Goal: Task Accomplishment & Management: Manage account settings

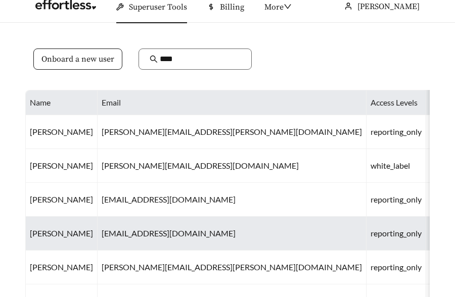
scroll to position [16, 0]
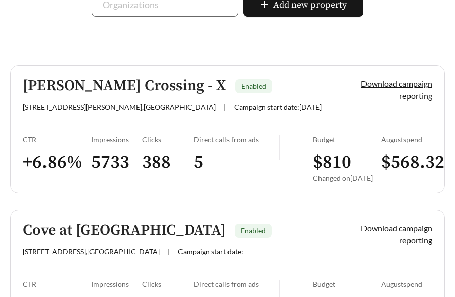
scroll to position [284, 0]
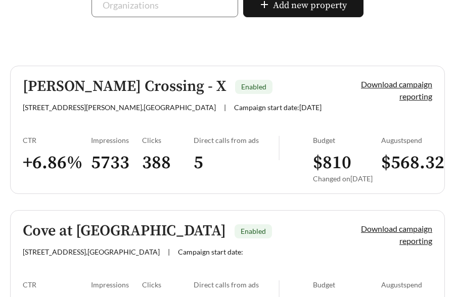
click at [58, 140] on div "CTR" at bounding box center [57, 140] width 68 height 9
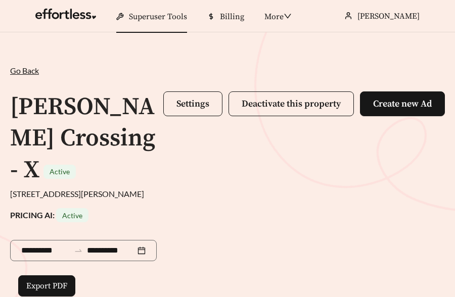
scroll to position [746, 0]
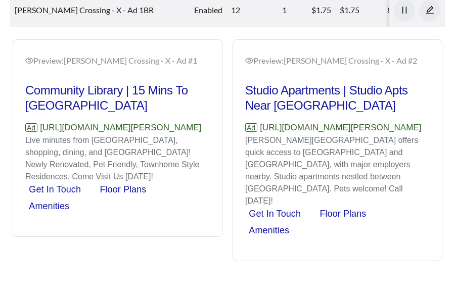
drag, startPoint x: 100, startPoint y: 154, endPoint x: 13, endPoint y: 140, distance: 88.2
click at [13, 140] on div "Preview: [PERSON_NAME] Crossing - X - Ad #1 Community Library | 15 Mins To [GEO…" at bounding box center [118, 138] width 210 height 198
copy p "[URL][DOMAIN_NAME][PERSON_NAME]"
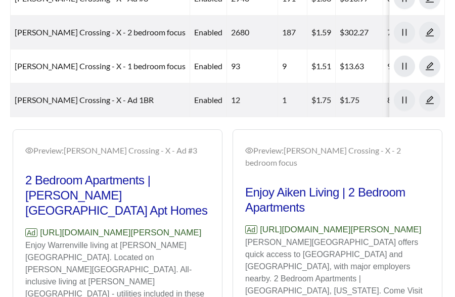
scroll to position [658, 0]
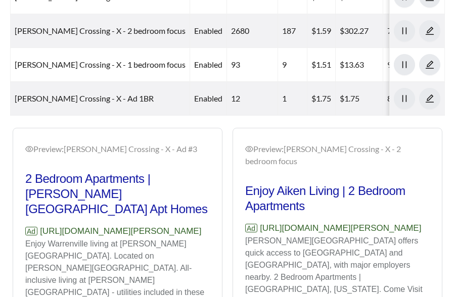
drag, startPoint x: 107, startPoint y: 240, endPoint x: 23, endPoint y: 232, distance: 83.8
click at [23, 232] on div "Preview: [PERSON_NAME][GEOGRAPHIC_DATA] - X - Ad #3 2 Bedroom Apartments | [PER…" at bounding box center [117, 248] width 209 height 234
copy p "[URL][DOMAIN_NAME][PERSON_NAME]"
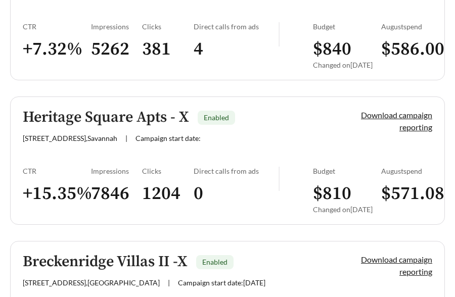
scroll to position [1125, 0]
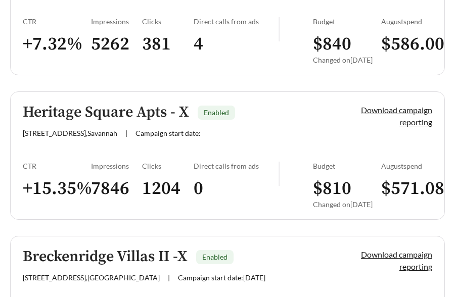
click at [68, 154] on link "Heritage Square Apts - X Enabled [STREET_ADDRESS] | Campaign start date: Downlo…" at bounding box center [227, 155] width 435 height 128
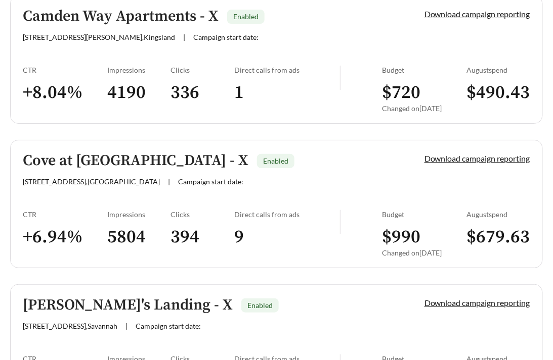
scroll to position [830, 0]
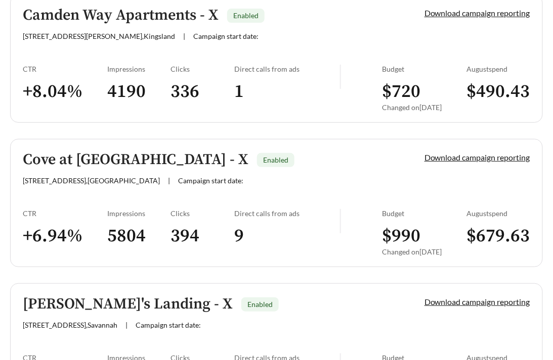
click at [97, 66] on div "CTR" at bounding box center [65, 69] width 84 height 9
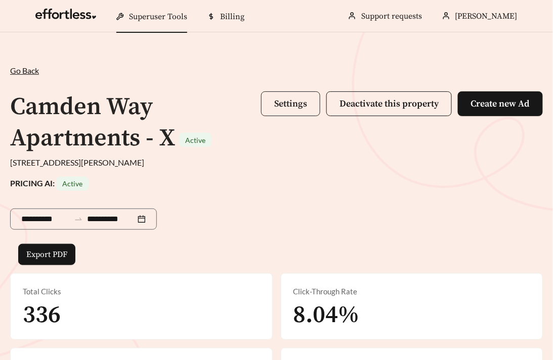
click at [296, 101] on span "Settings" at bounding box center [290, 104] width 33 height 12
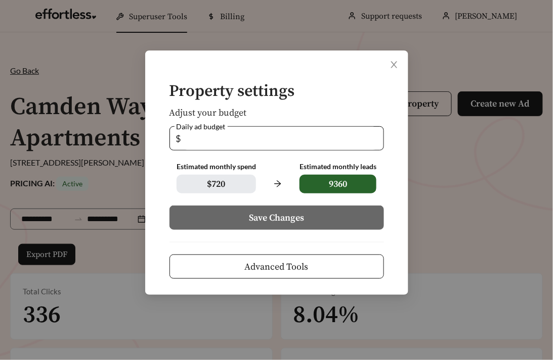
click at [293, 266] on span "Advanced Tools" at bounding box center [277, 267] width 64 height 14
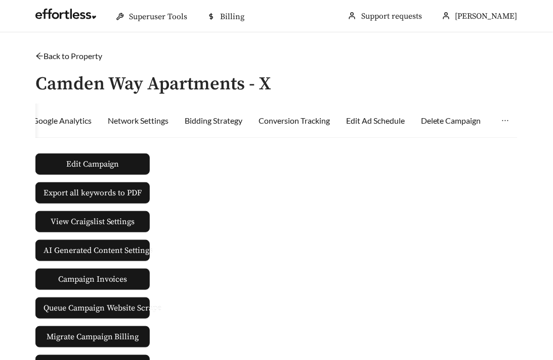
click at [297, 113] on div "Conversion Tracking" at bounding box center [293, 121] width 71 height 34
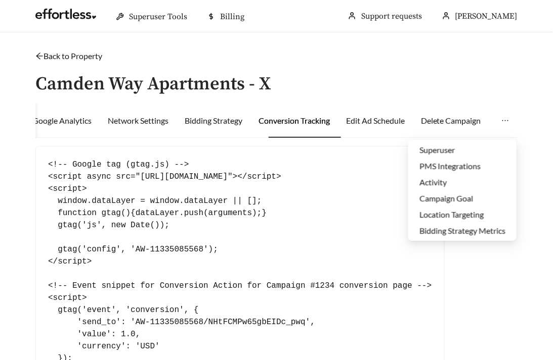
click at [454, 122] on icon "ellipsis" at bounding box center [505, 121] width 8 height 8
click at [454, 151] on li "Superuser" at bounding box center [462, 150] width 108 height 16
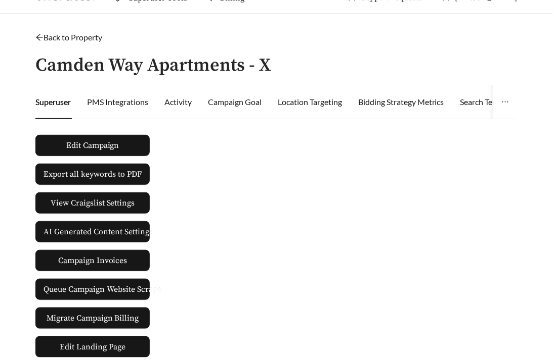
scroll to position [30, 0]
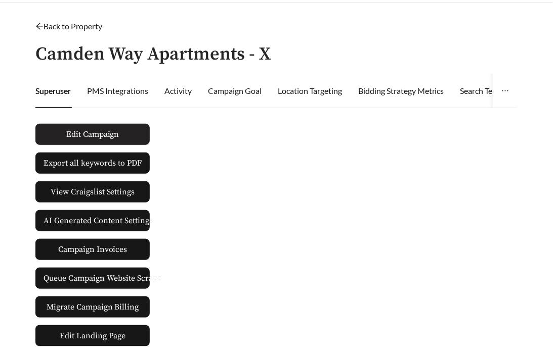
click at [108, 126] on button "Edit Campaign" at bounding box center [92, 134] width 114 height 21
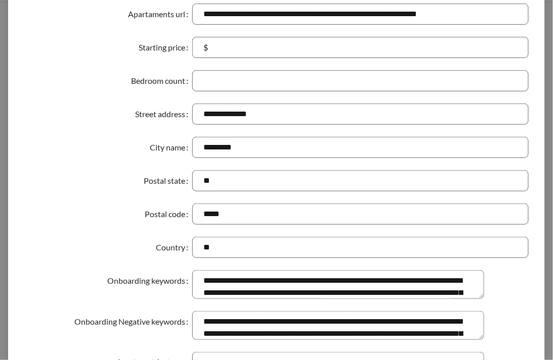
scroll to position [0, 0]
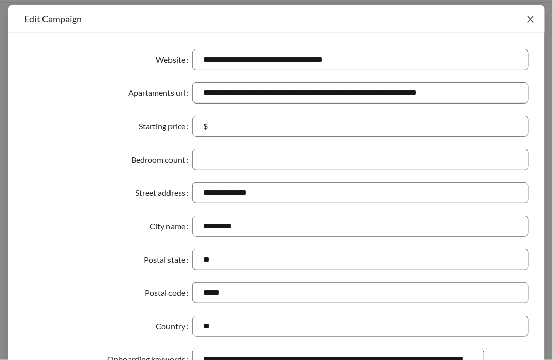
click at [454, 20] on icon "close" at bounding box center [530, 19] width 9 height 9
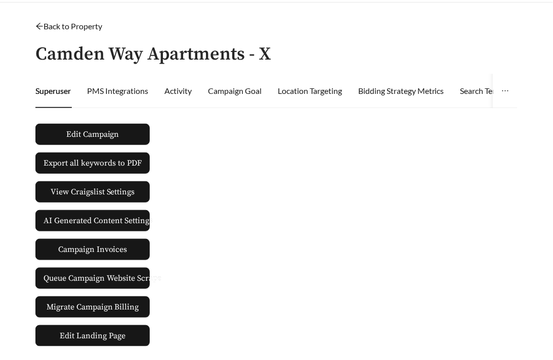
click at [70, 22] on link "Back to Property" at bounding box center [68, 26] width 67 height 10
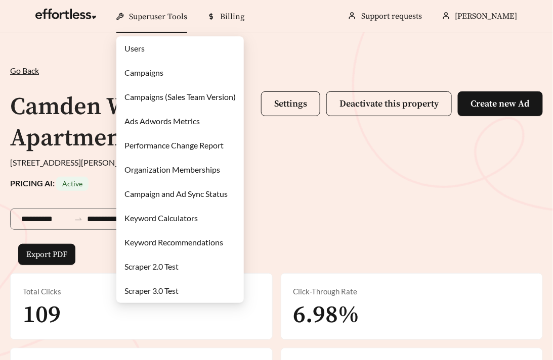
click at [163, 72] on link "Campaigns" at bounding box center [143, 73] width 39 height 10
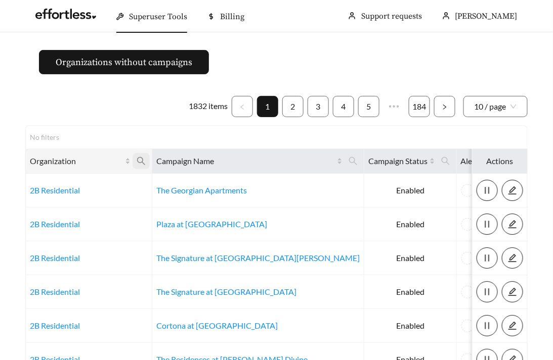
click at [144, 161] on icon "search" at bounding box center [140, 161] width 9 height 9
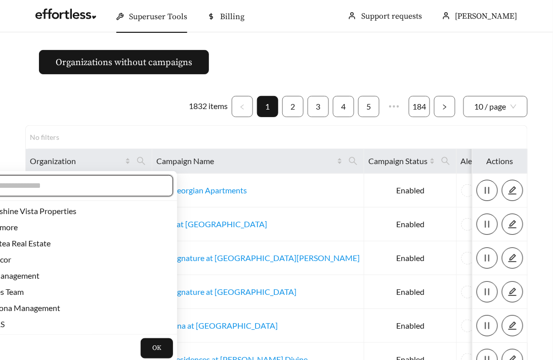
click at [102, 186] on input "text" at bounding box center [74, 186] width 173 height 12
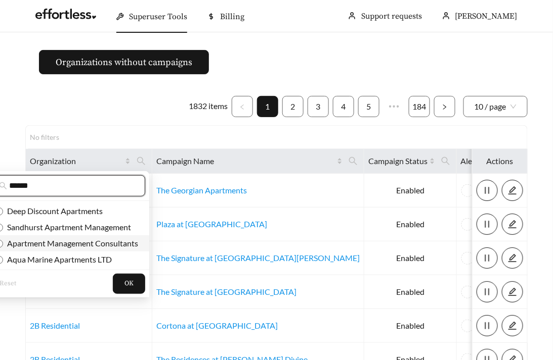
type input "******"
click at [113, 240] on span "Apartment Management Consultants" at bounding box center [70, 244] width 135 height 10
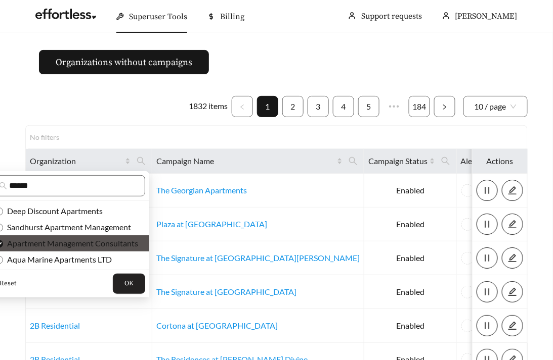
click at [125, 287] on span "OK" at bounding box center [128, 284] width 9 height 10
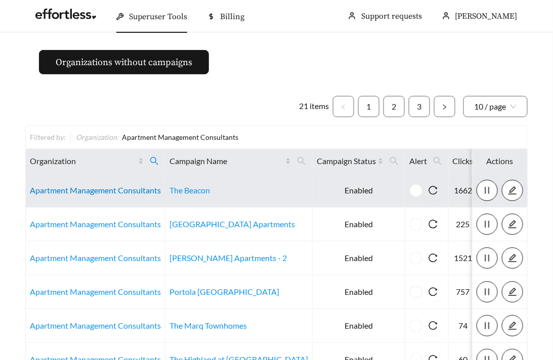
click at [90, 188] on link "Apartment Management Consultants" at bounding box center [95, 191] width 131 height 10
click at [72, 186] on link "Apartment Management Consultants" at bounding box center [95, 191] width 131 height 10
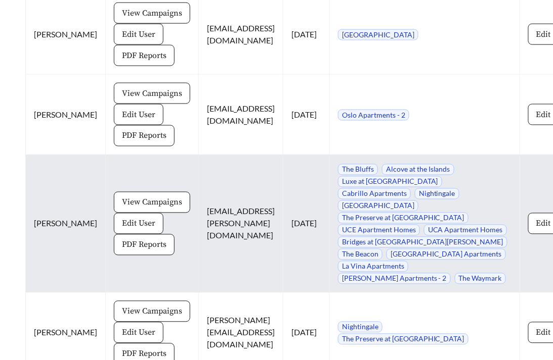
scroll to position [1168, 1]
click at [519, 255] on td "Edit" at bounding box center [543, 224] width 48 height 138
click at [535, 230] on span "Edit" at bounding box center [542, 223] width 15 height 12
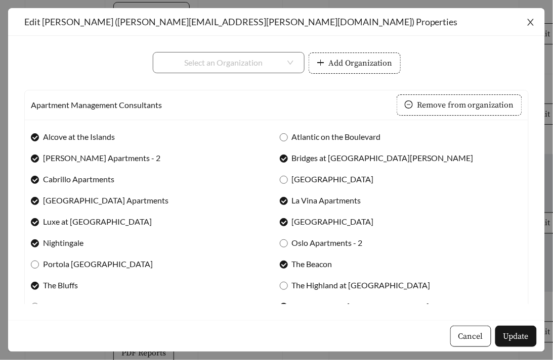
click at [534, 20] on icon "close" at bounding box center [530, 22] width 9 height 9
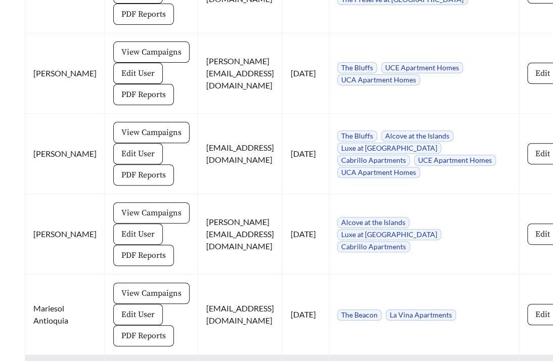
scroll to position [1581, 1]
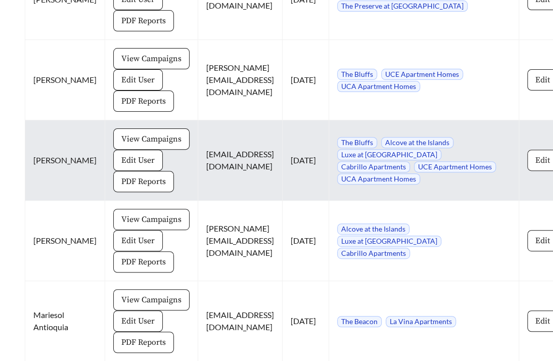
click at [535, 166] on span "Edit" at bounding box center [542, 160] width 15 height 12
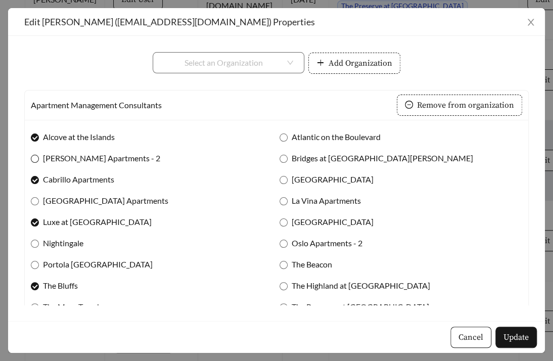
click at [38, 157] on span at bounding box center [35, 159] width 8 height 8
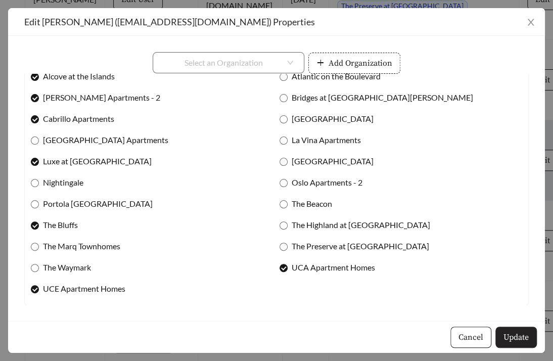
click at [524, 334] on span "Update" at bounding box center [515, 337] width 25 height 12
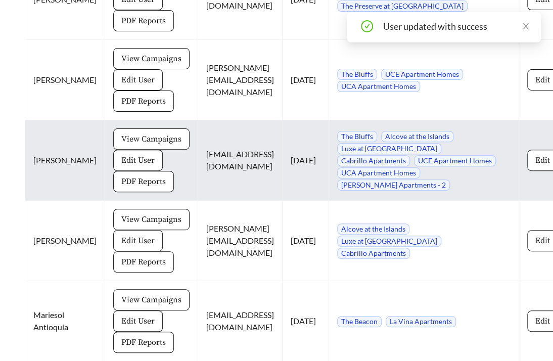
click at [122, 145] on span "View Campaigns" at bounding box center [151, 139] width 60 height 12
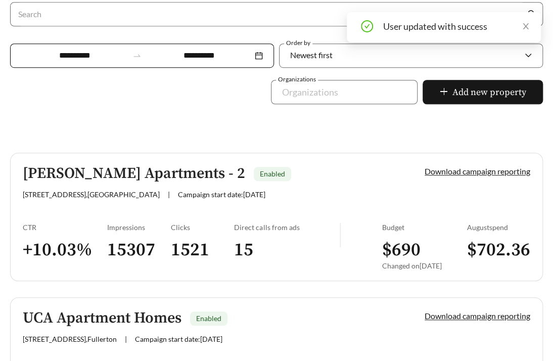
scroll to position [237, 0]
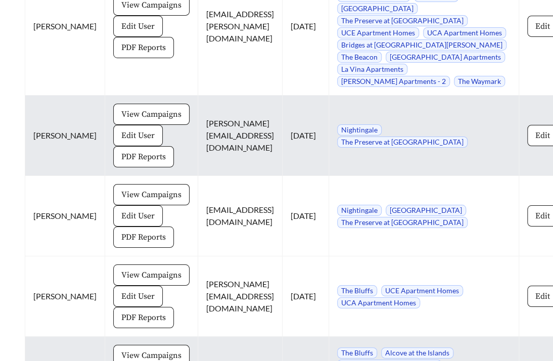
scroll to position [1360, 1]
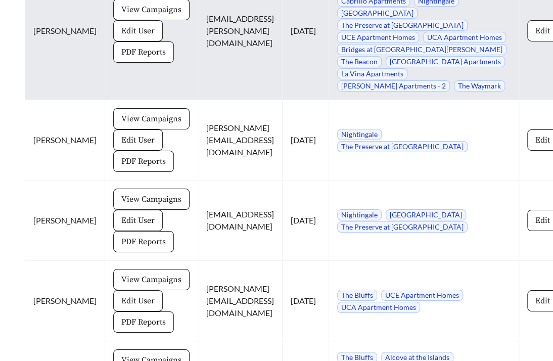
click at [527, 41] on button "Edit" at bounding box center [542, 30] width 31 height 21
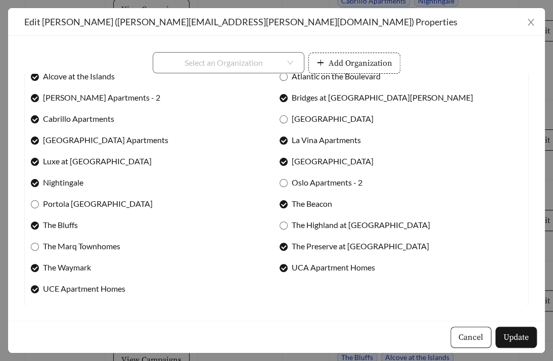
scroll to position [60, 0]
click at [530, 20] on icon "close" at bounding box center [530, 22] width 9 height 9
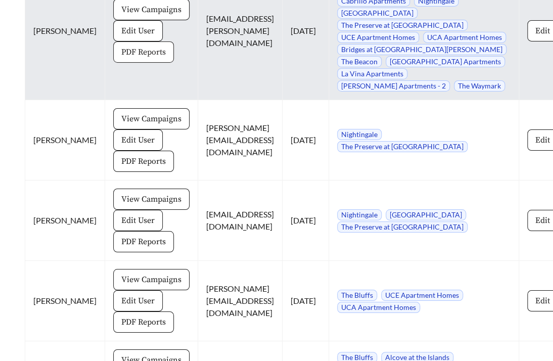
click at [121, 58] on span "PDF Reports" at bounding box center [143, 52] width 44 height 12
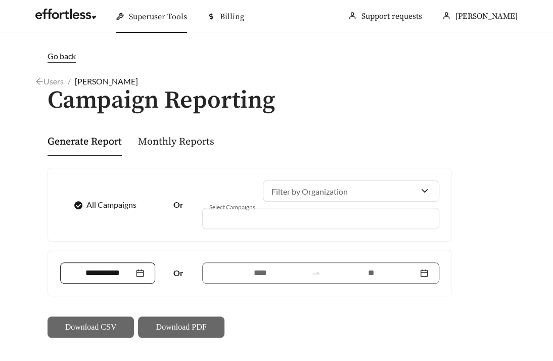
click at [99, 276] on input at bounding box center [102, 273] width 63 height 12
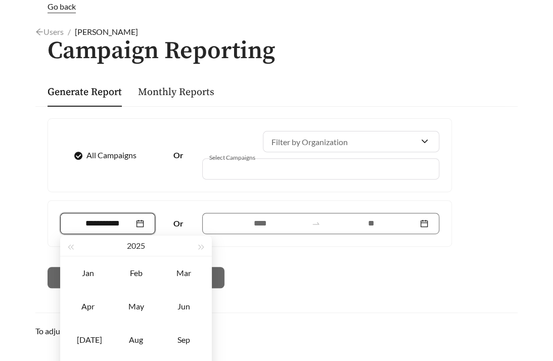
scroll to position [63, 0]
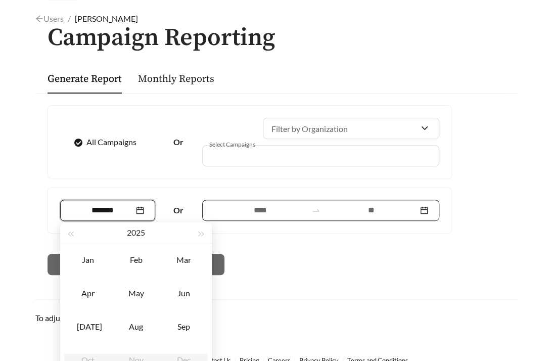
type input "*******"
click at [247, 206] on input at bounding box center [260, 210] width 94 height 12
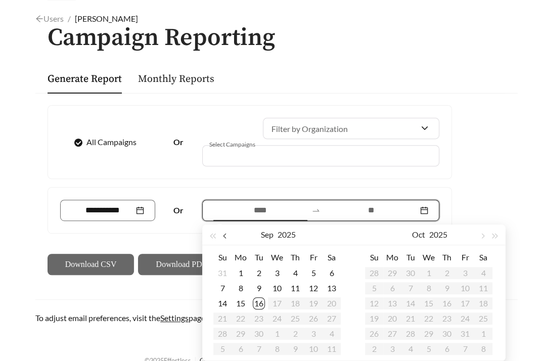
click at [226, 237] on button "button" at bounding box center [225, 234] width 13 height 20
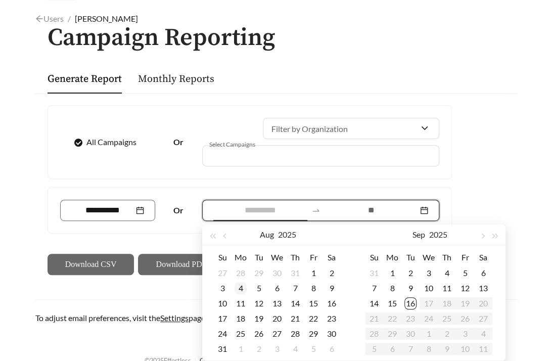
scroll to position [79, 0]
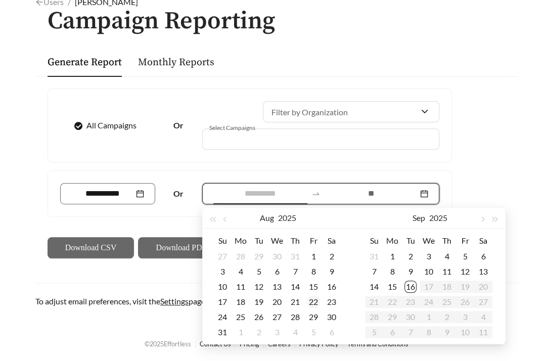
type input "**********"
click at [315, 287] on div "15" at bounding box center [313, 287] width 12 height 12
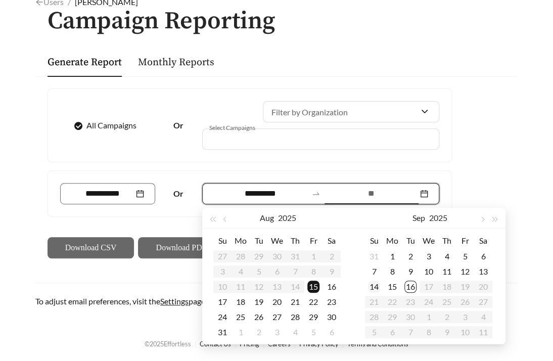
type input "**********"
click at [398, 287] on td "15" at bounding box center [392, 286] width 18 height 15
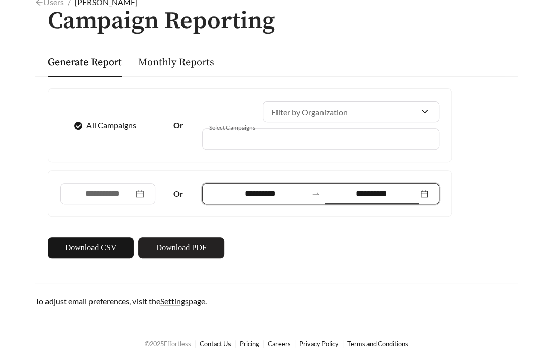
click at [173, 247] on span "Download PDF" at bounding box center [181, 248] width 51 height 12
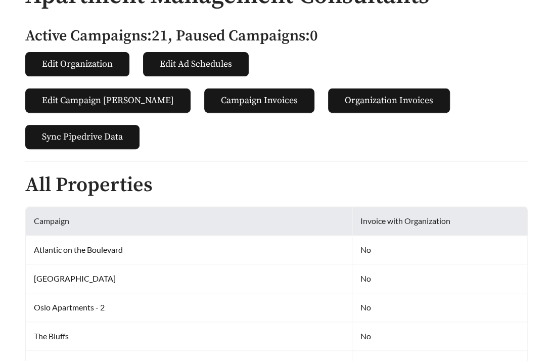
scroll to position [1360, 1]
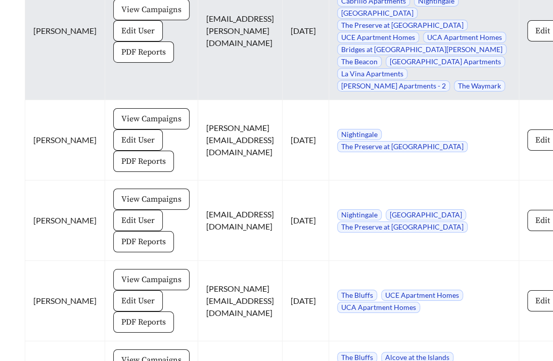
click at [146, 16] on span "View Campaigns" at bounding box center [151, 10] width 60 height 12
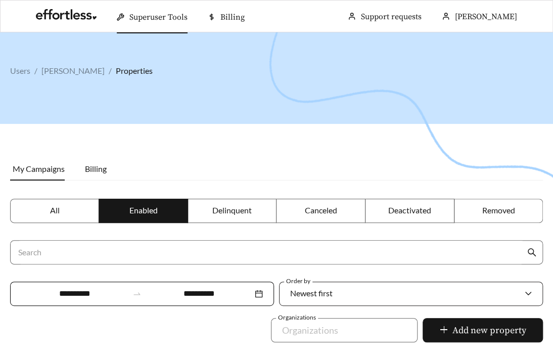
click at [335, 294] on div "Newest first" at bounding box center [406, 293] width 232 height 21
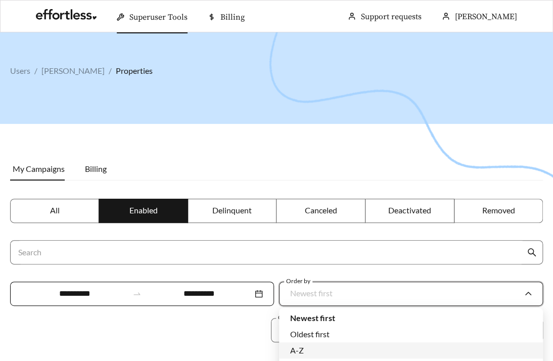
click at [314, 345] on div "A-Z" at bounding box center [411, 350] width 242 height 11
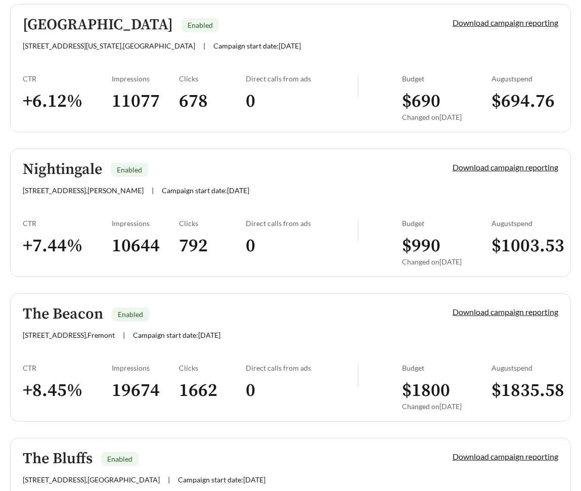
scroll to position [1396, 0]
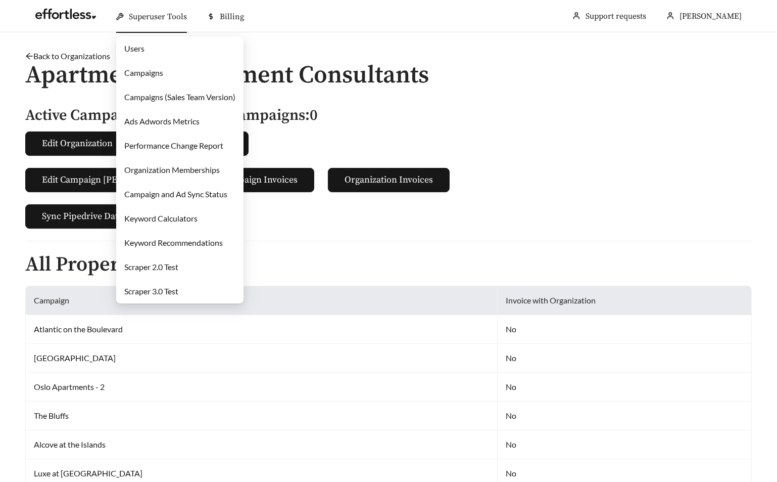
click at [150, 68] on link "Campaigns" at bounding box center [143, 73] width 39 height 10
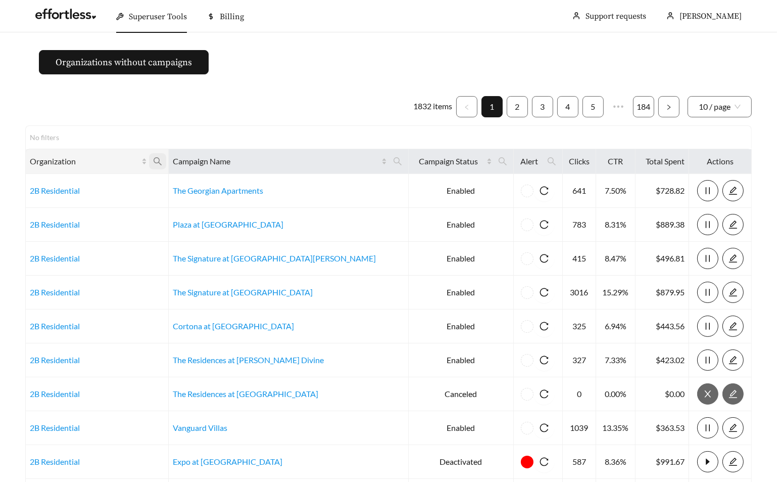
click at [162, 163] on icon "search" at bounding box center [157, 161] width 9 height 9
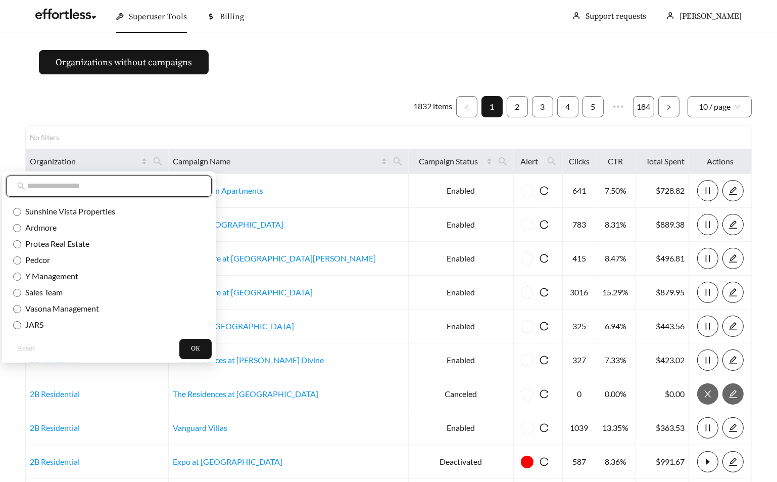
click at [124, 185] on input "text" at bounding box center [113, 186] width 173 height 12
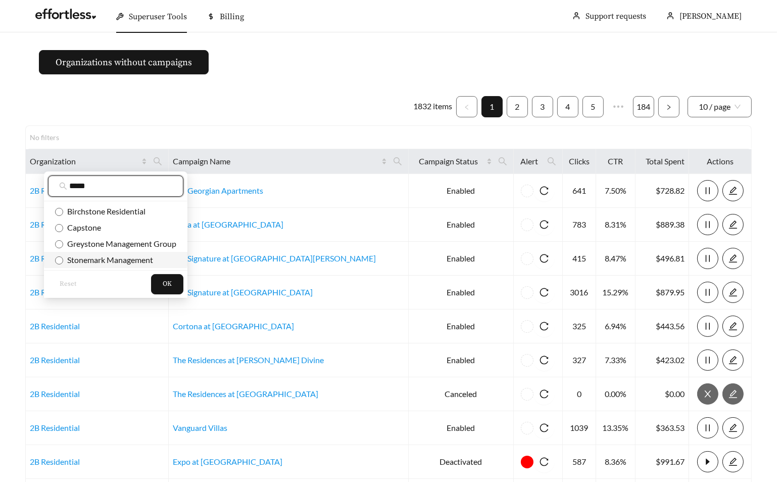
type input "*****"
click at [113, 263] on span "Stonemark Management" at bounding box center [108, 260] width 90 height 10
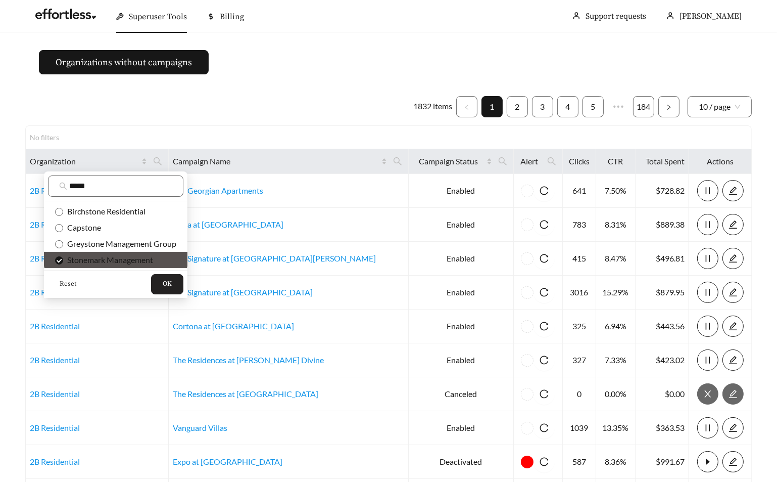
click at [170, 281] on span "OK" at bounding box center [167, 284] width 9 height 10
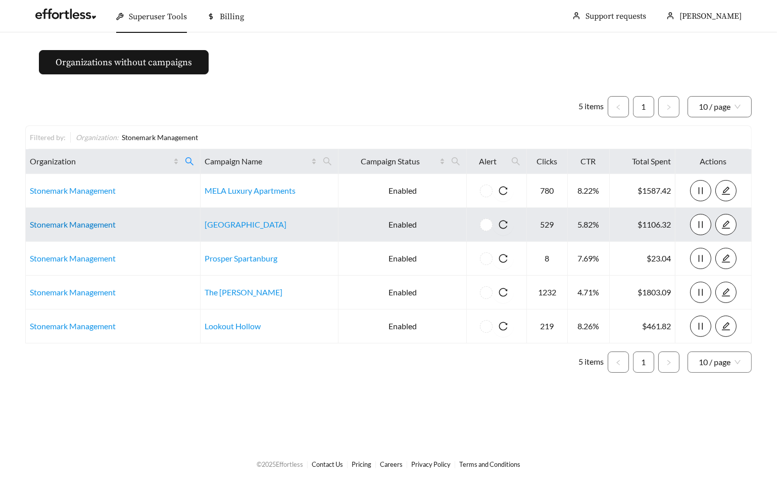
click at [104, 222] on link "Stonemark Management" at bounding box center [73, 224] width 86 height 10
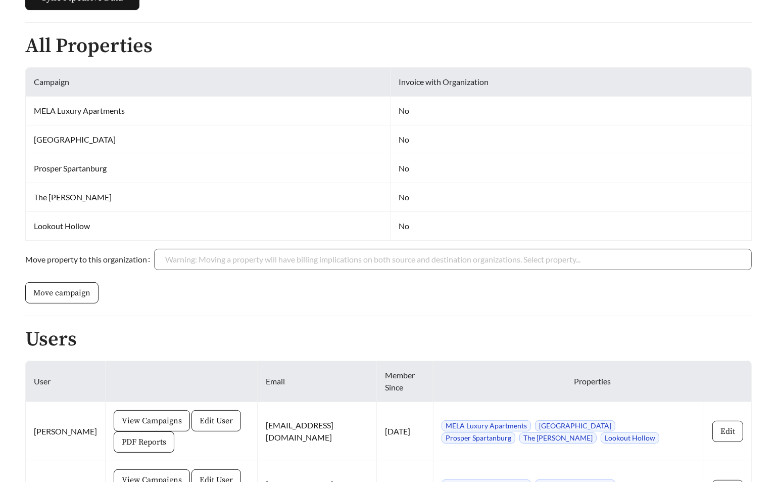
scroll to position [310, 0]
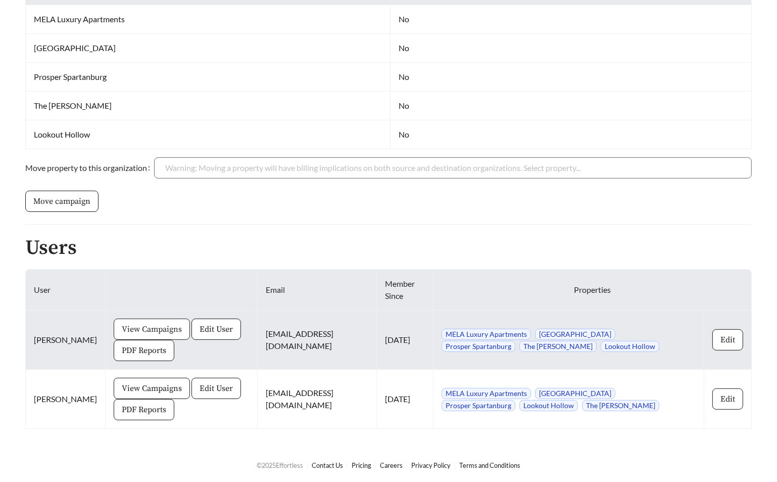
click at [151, 326] on span "View Campaigns" at bounding box center [152, 329] width 60 height 12
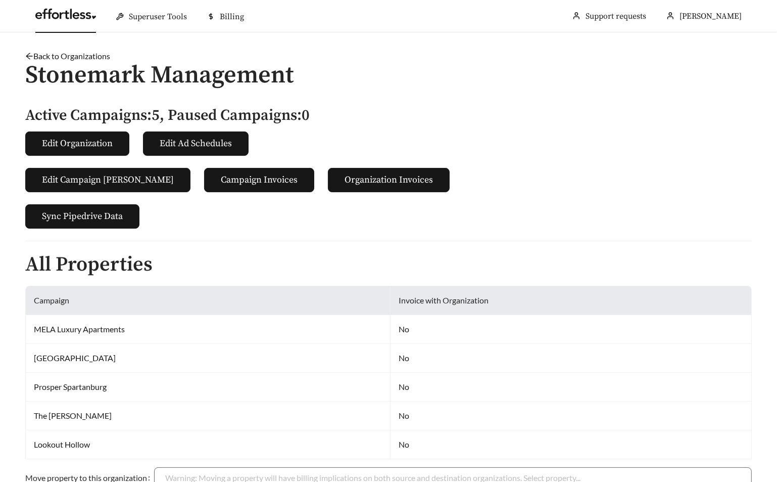
scroll to position [310, 0]
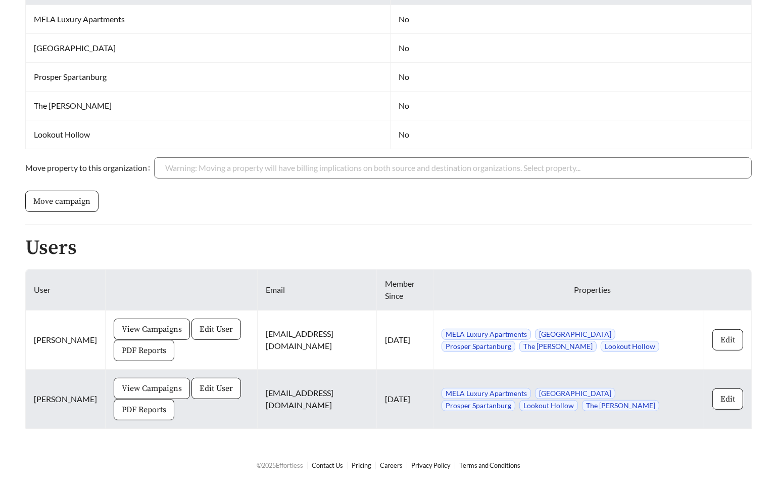
click at [123, 392] on span "View Campaigns" at bounding box center [152, 388] width 60 height 12
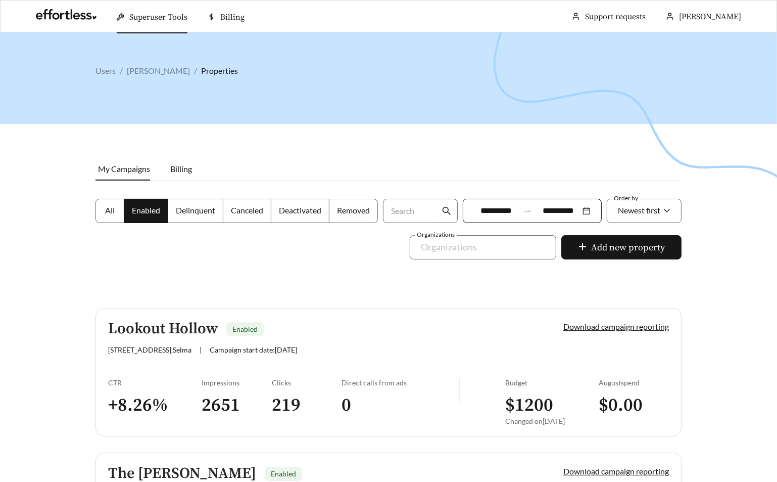
scroll to position [310, 0]
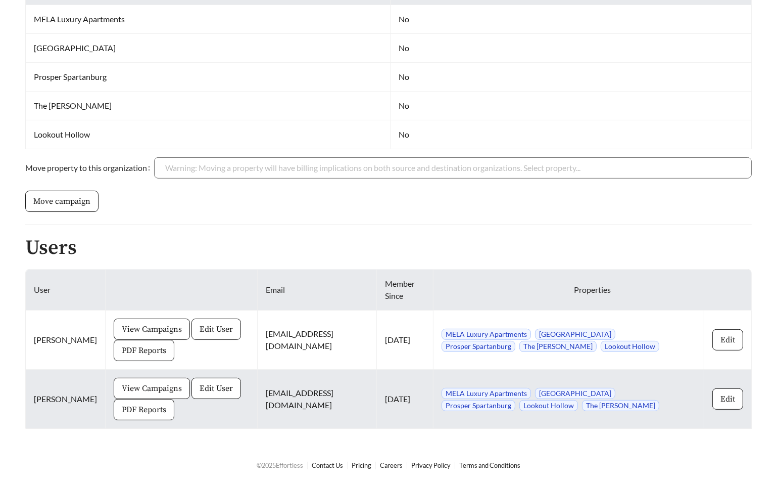
click at [152, 388] on span "View Campaigns" at bounding box center [152, 388] width 60 height 12
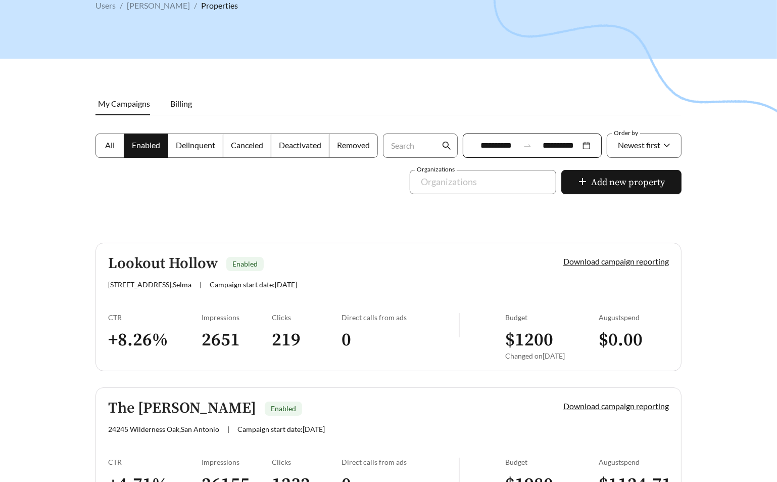
scroll to position [66, 0]
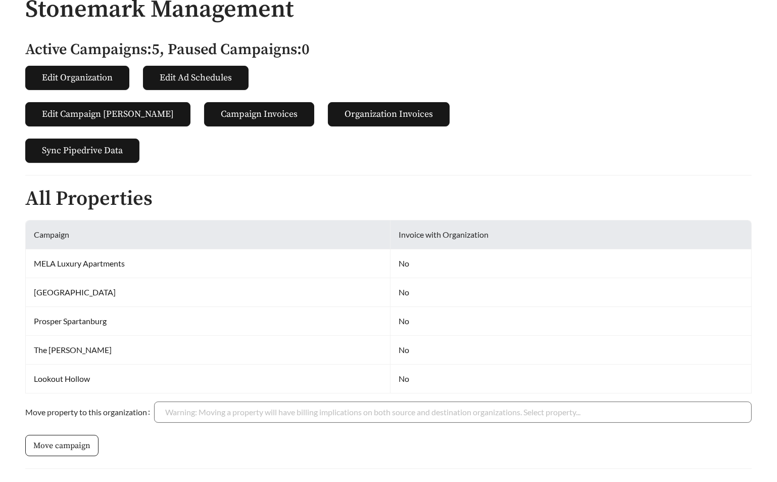
scroll to position [310, 0]
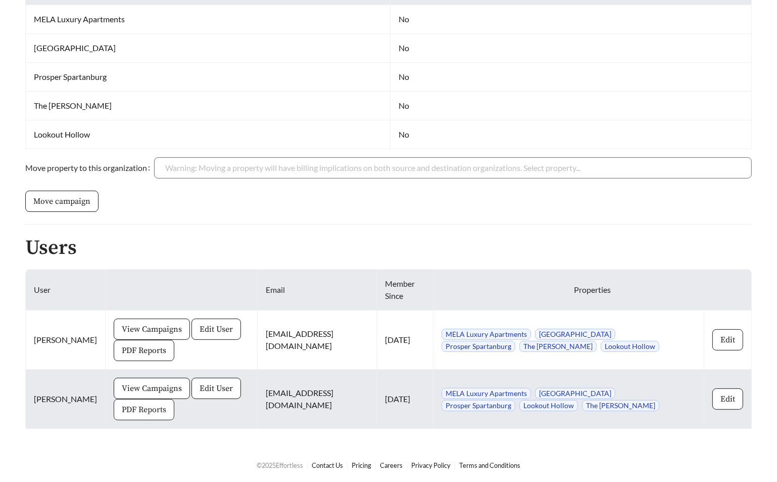
click at [140, 406] on span "PDF Reports" at bounding box center [144, 409] width 44 height 12
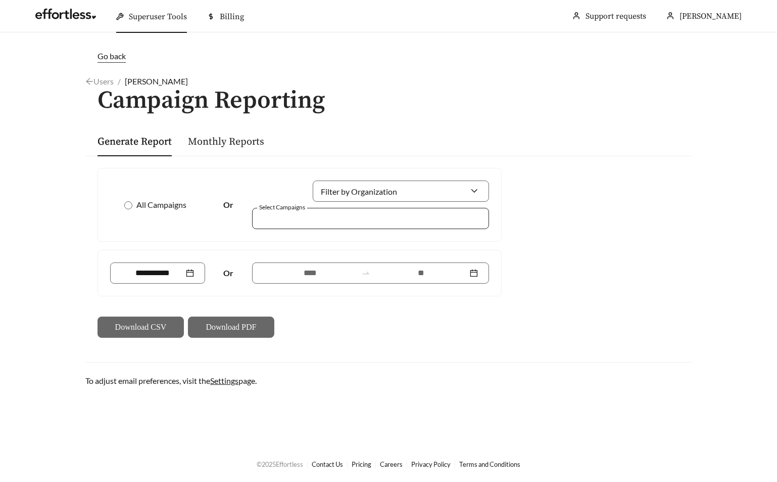
click at [356, 224] on div at bounding box center [364, 218] width 214 height 14
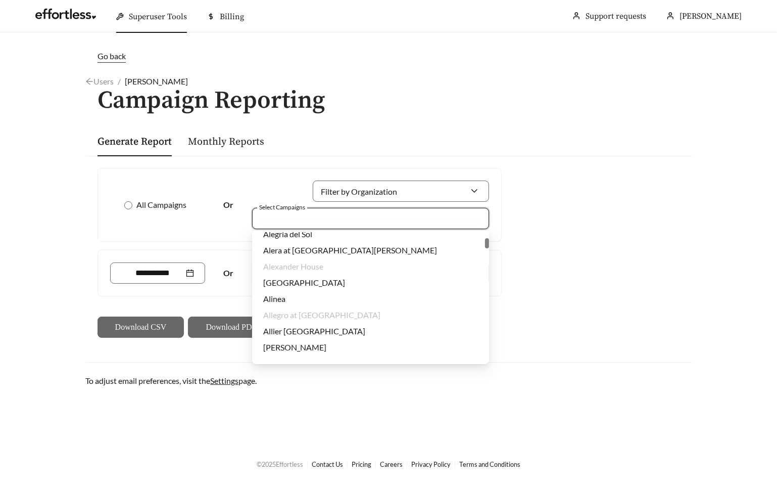
scroll to position [1161, 0]
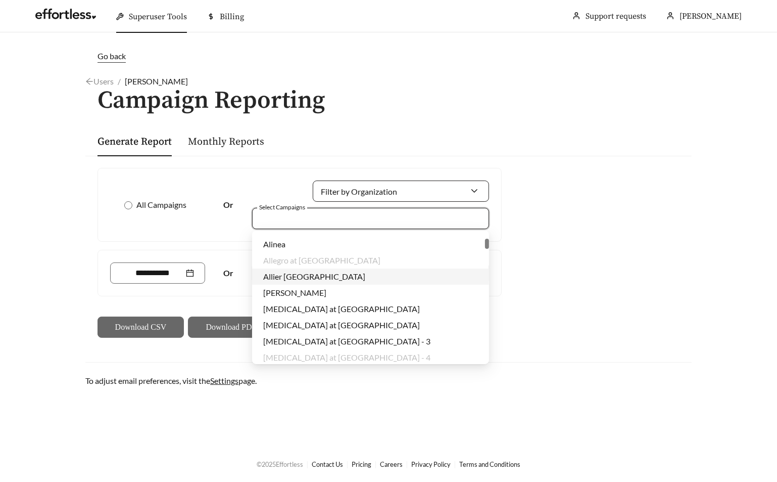
click at [385, 184] on input "Filter by Organization" at bounding box center [397, 191] width 146 height 20
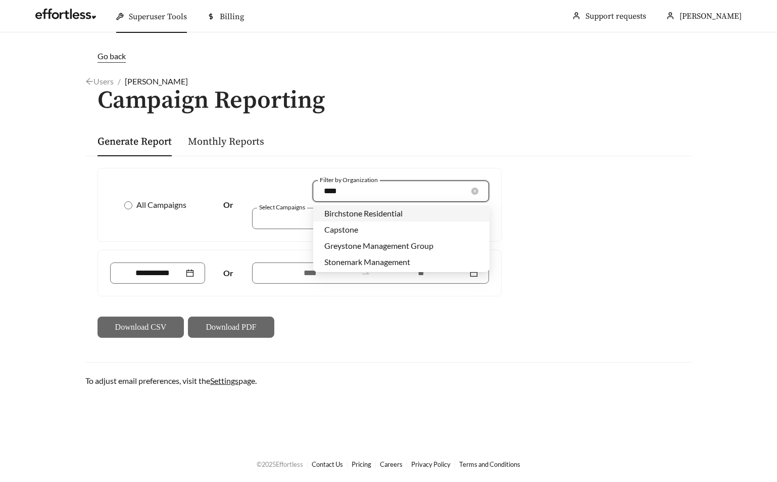
type input "*****"
click at [405, 258] on span "Stonemark Management" at bounding box center [368, 262] width 86 height 10
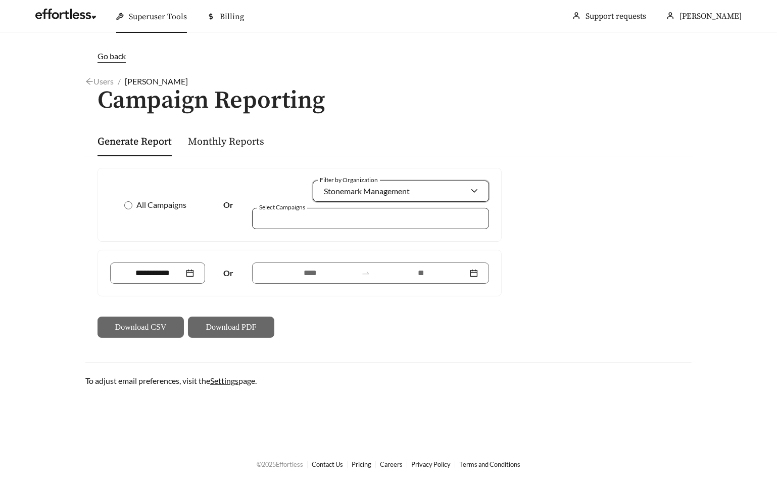
click at [359, 211] on div at bounding box center [364, 218] width 214 height 14
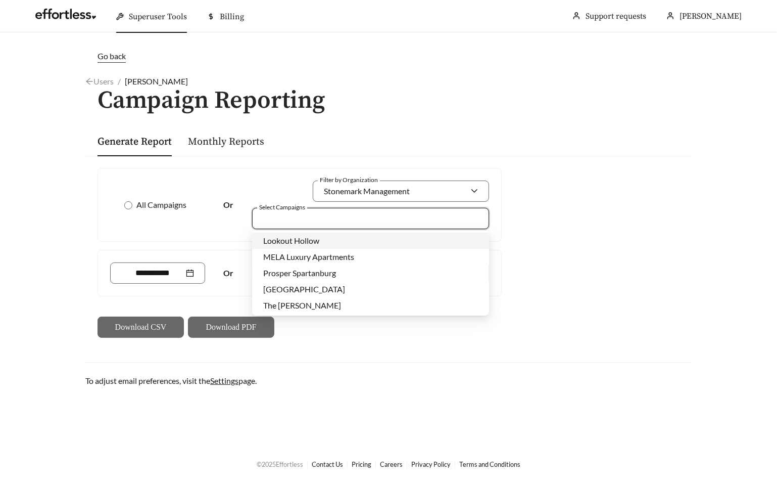
click at [328, 238] on div "Lookout Hollow" at bounding box center [370, 240] width 215 height 11
click at [237, 297] on div "All Campaigns Or Filter by Organization Stonemark Management Select Campaigns L…" at bounding box center [300, 253] width 413 height 170
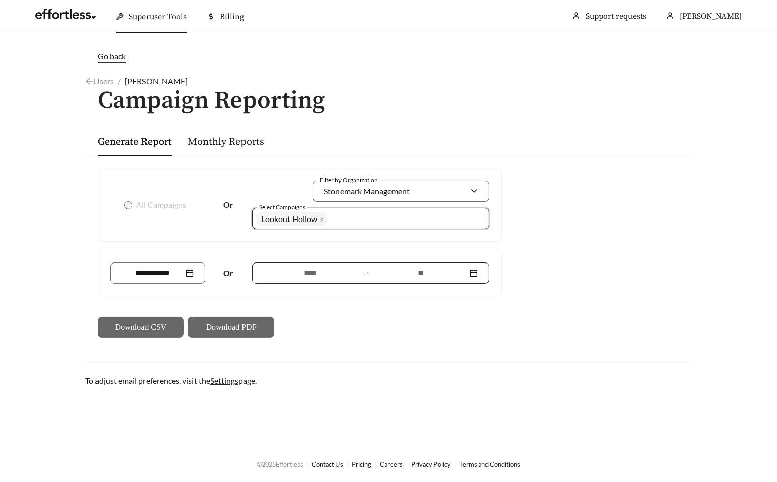
click at [281, 273] on input at bounding box center [310, 273] width 94 height 12
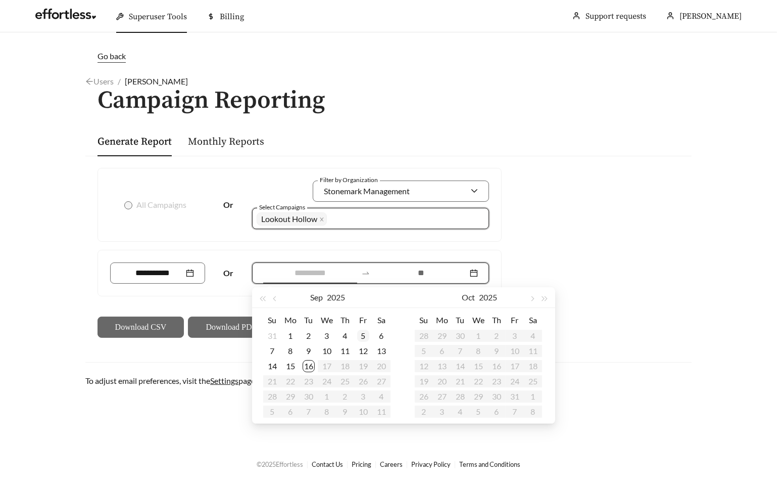
type input "**********"
click at [365, 338] on div "5" at bounding box center [363, 336] width 12 height 12
type input "**********"
click at [307, 364] on div "16" at bounding box center [309, 366] width 12 height 12
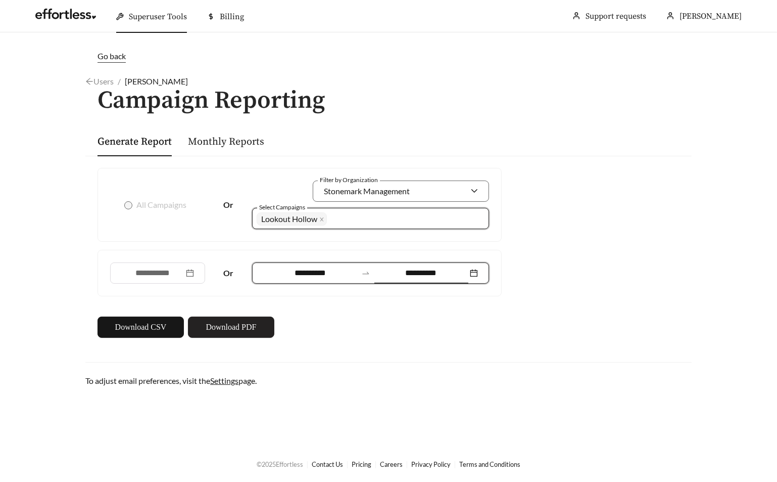
click at [226, 327] on span "Download PDF" at bounding box center [231, 327] width 51 height 12
click at [336, 218] on div "Lookout Hollow + 0 ..." at bounding box center [364, 218] width 214 height 17
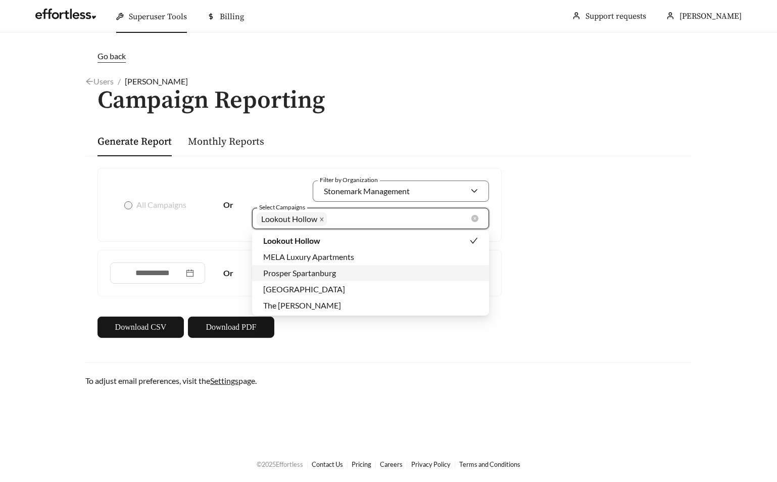
click at [323, 218] on icon "close" at bounding box center [321, 219] width 5 height 5
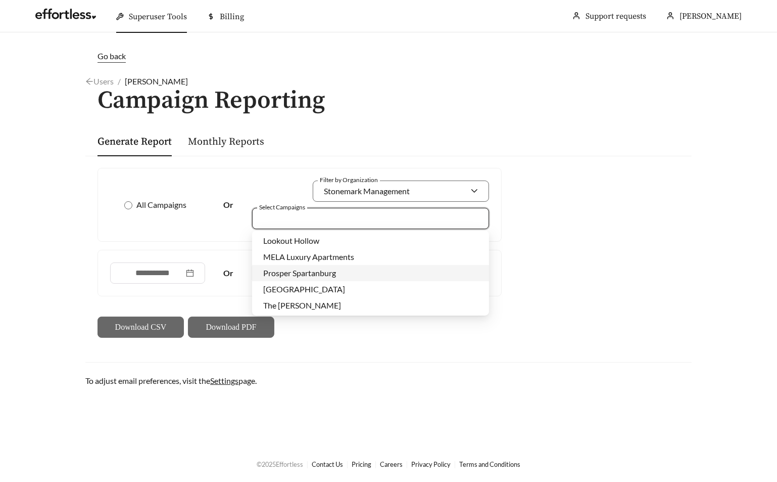
click at [323, 218] on div at bounding box center [364, 218] width 214 height 14
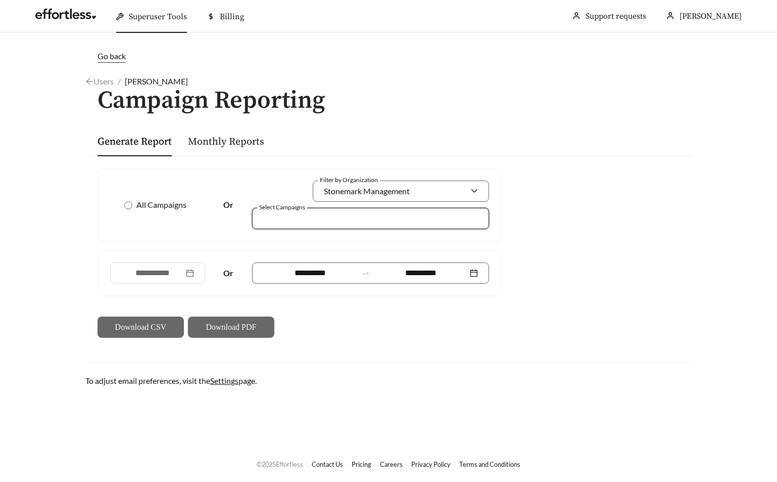
click at [325, 218] on div at bounding box center [364, 218] width 214 height 14
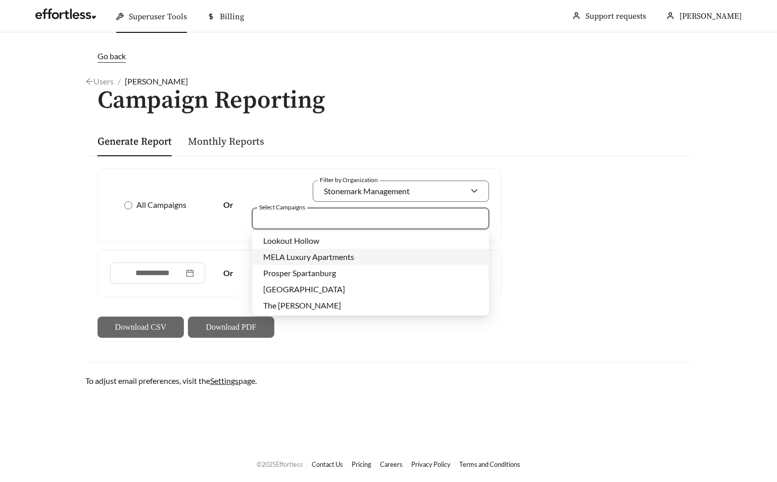
click at [323, 257] on span "MELA Luxury Apartments" at bounding box center [308, 257] width 91 height 10
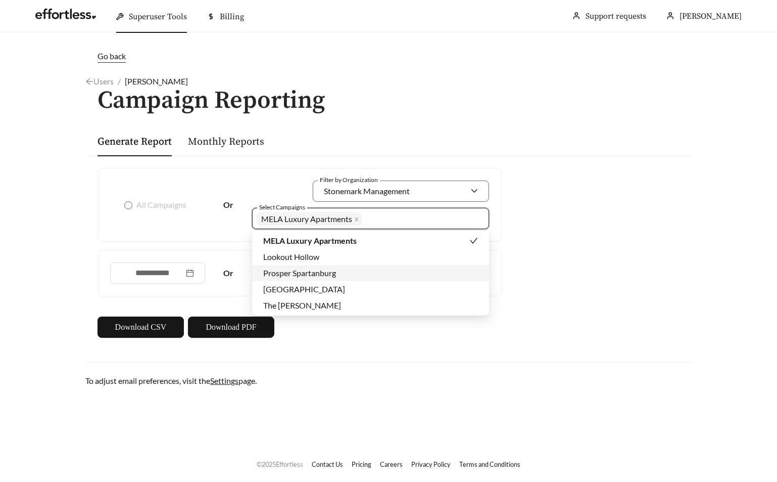
click at [309, 271] on span "Prosper Spartanburg" at bounding box center [299, 273] width 73 height 10
click at [295, 286] on span "Sedona Falls" at bounding box center [304, 289] width 82 height 10
click at [289, 304] on span "The Anthony" at bounding box center [302, 305] width 78 height 10
click at [220, 248] on div "**********" at bounding box center [300, 253] width 413 height 170
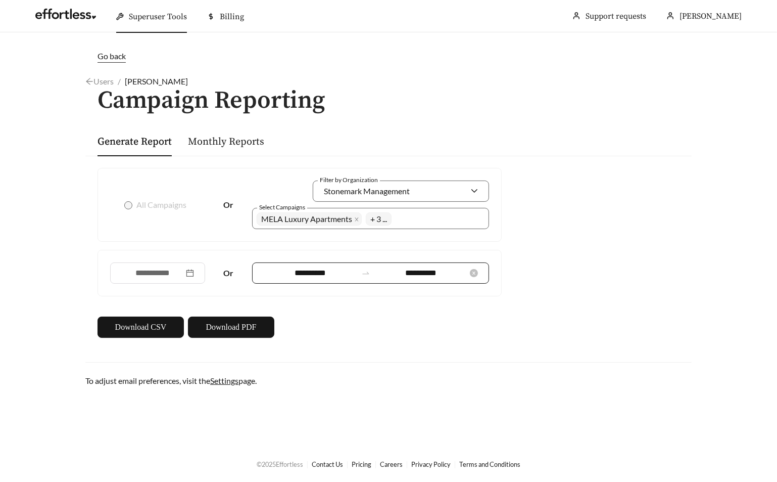
click at [319, 276] on input "**********" at bounding box center [310, 273] width 94 height 12
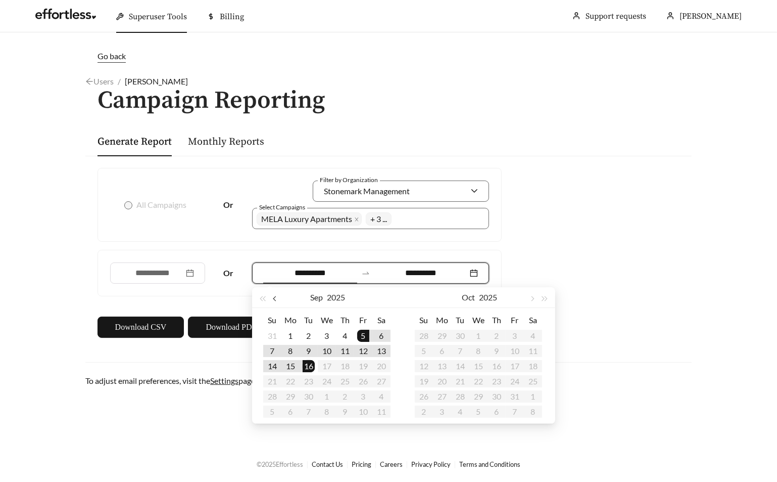
click at [274, 300] on span "button" at bounding box center [275, 298] width 5 height 5
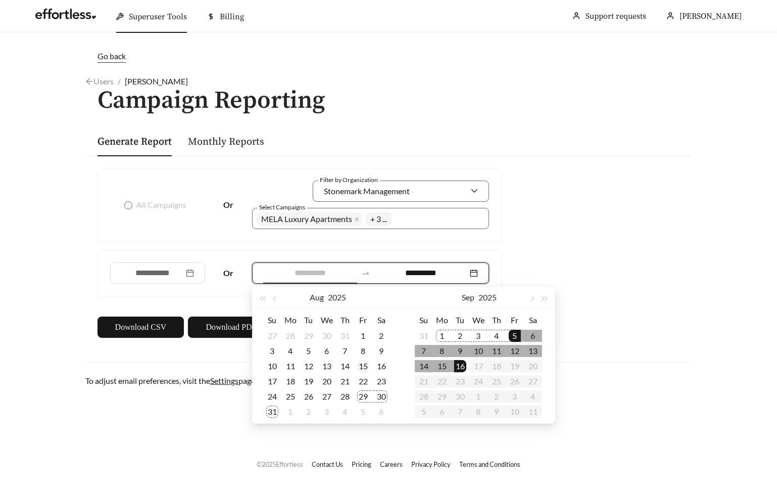
type input "**********"
click at [363, 366] on div "15" at bounding box center [363, 366] width 12 height 12
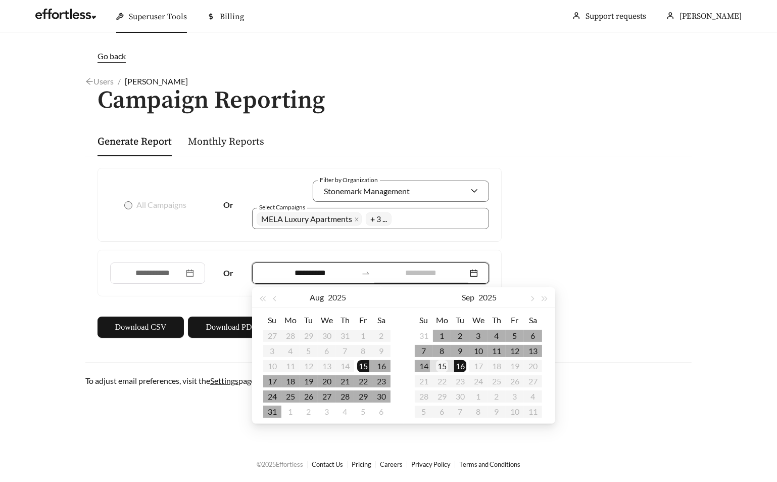
type input "**********"
click at [440, 368] on div "15" at bounding box center [442, 366] width 12 height 12
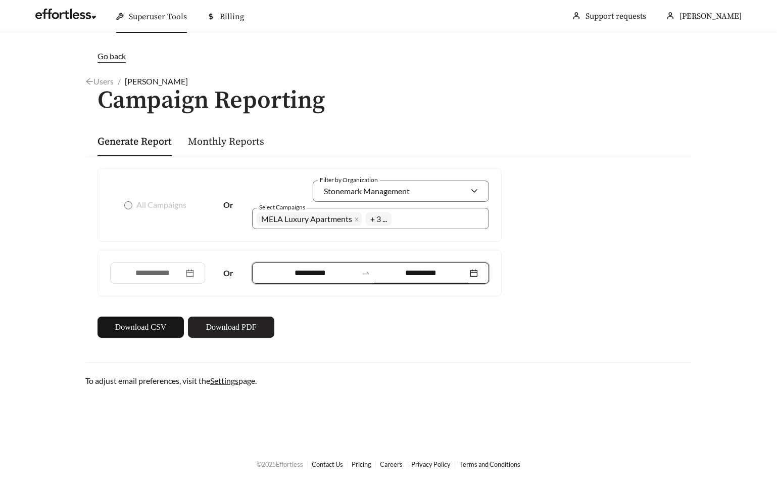
click at [245, 330] on span "Download PDF" at bounding box center [231, 327] width 51 height 12
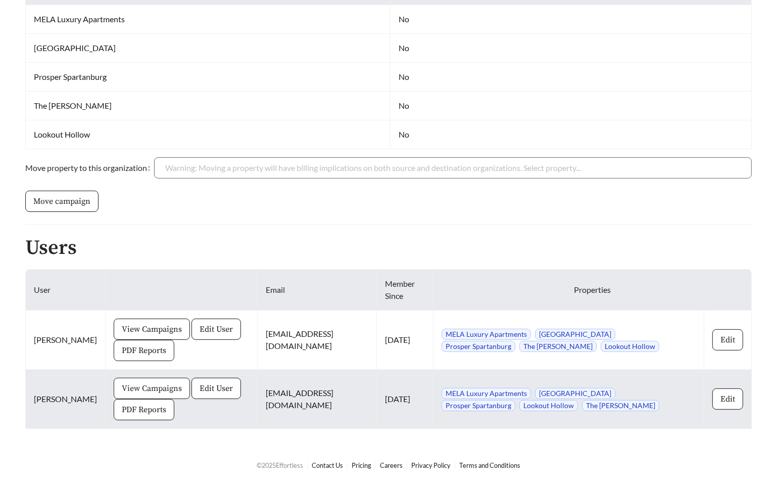
click at [132, 378] on button "View Campaigns" at bounding box center [152, 388] width 76 height 21
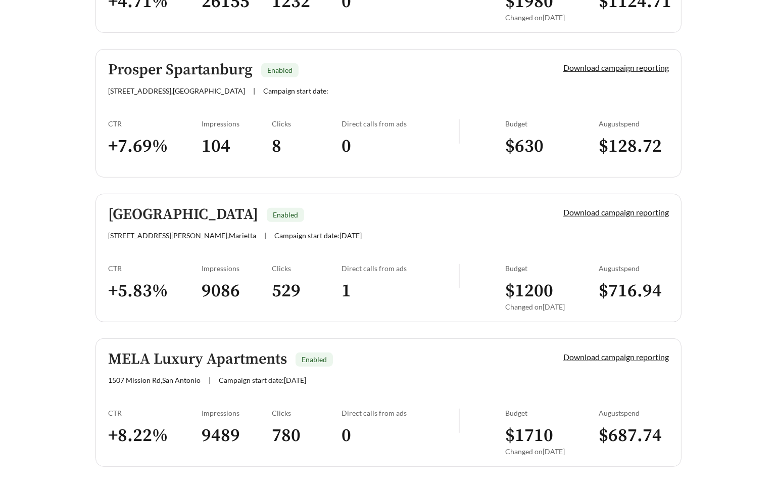
scroll to position [550, 0]
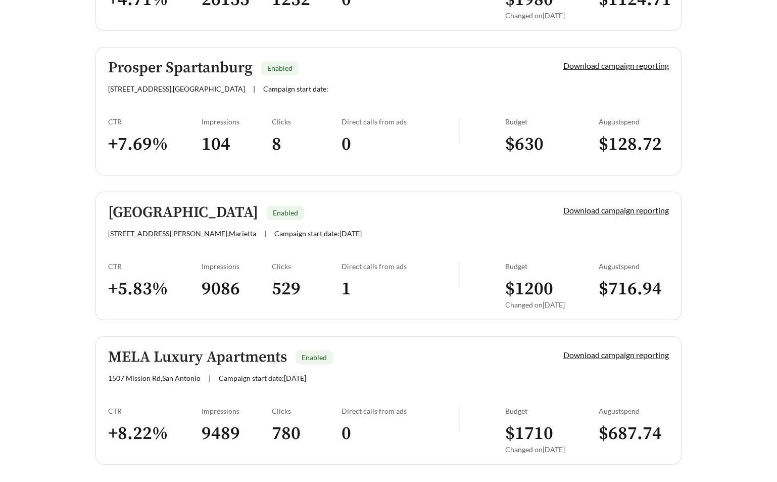
click at [163, 111] on link "Prosper Spartanburg Enabled 151 Fernwood Dr , Spartanburg | Campaign start date…" at bounding box center [389, 111] width 586 height 128
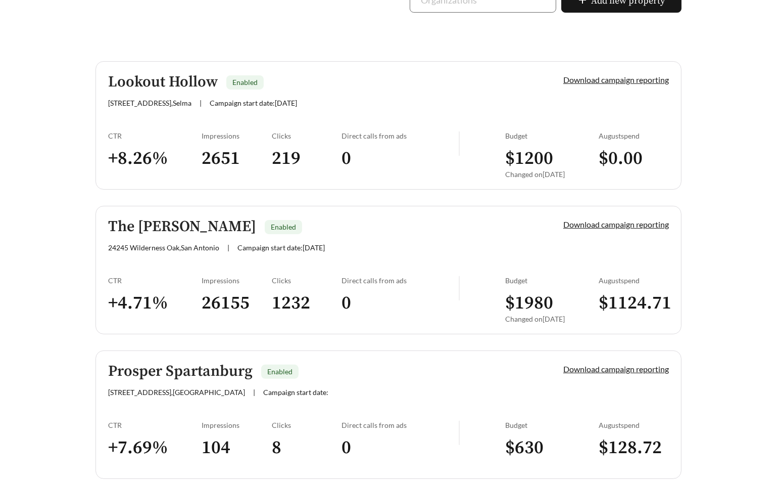
scroll to position [329, 0]
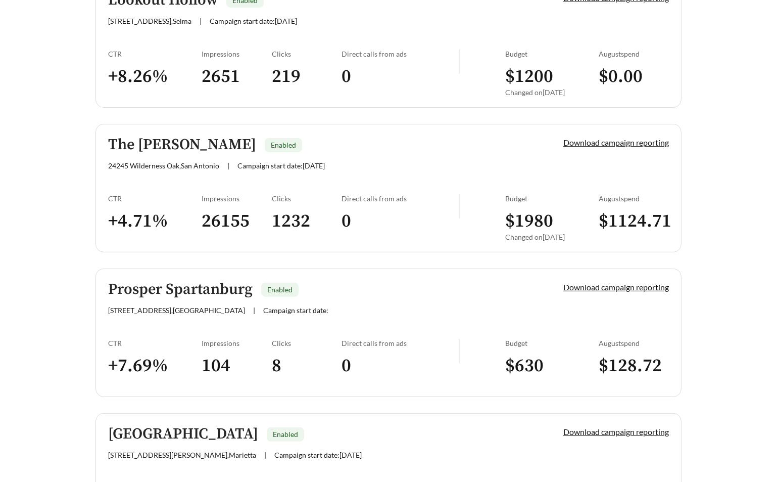
click at [196, 350] on div "CTR + 7.69 %" at bounding box center [155, 363] width 94 height 48
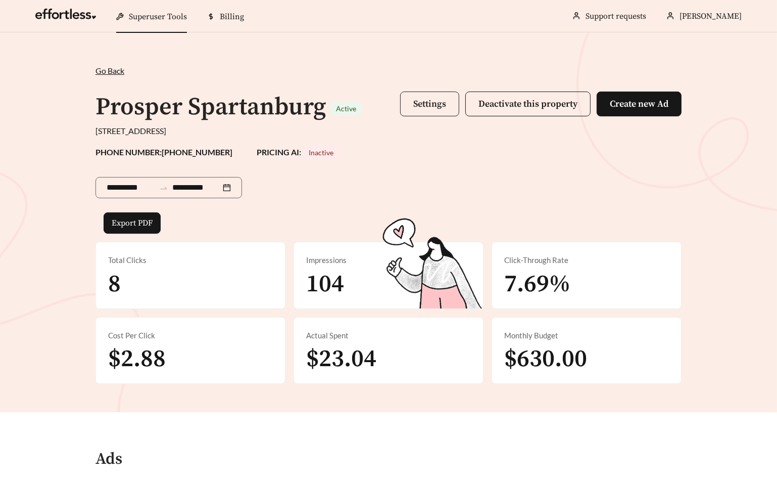
click at [418, 106] on span "Settings" at bounding box center [430, 104] width 33 height 12
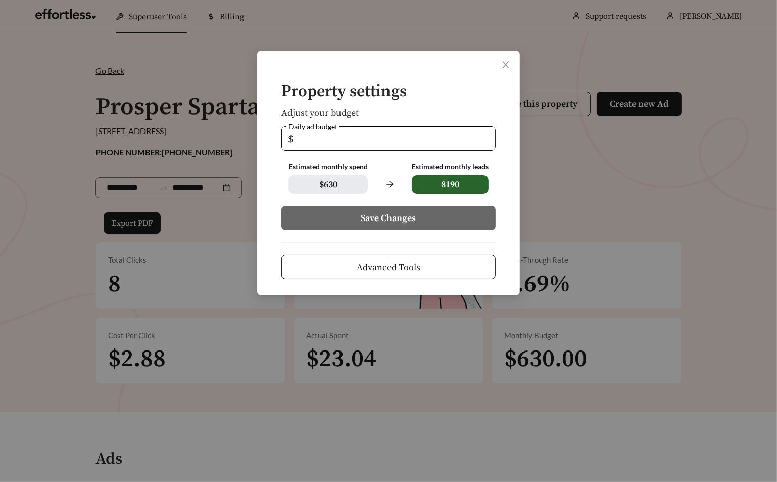
click at [381, 263] on span "Advanced Tools" at bounding box center [389, 267] width 64 height 14
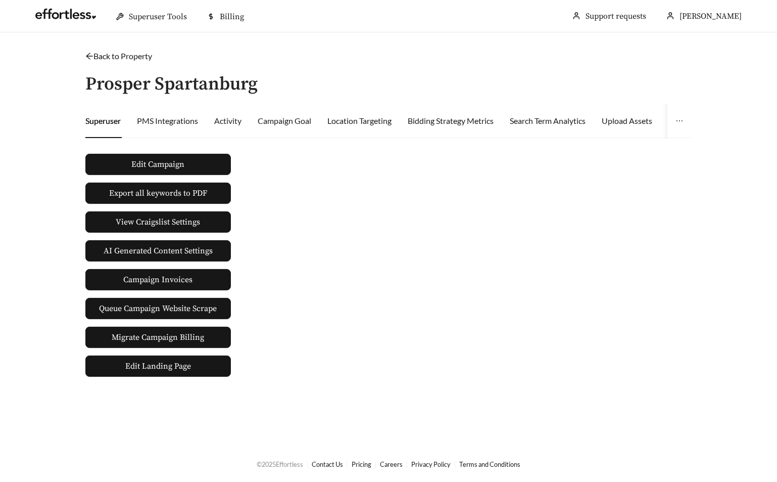
click at [231, 109] on div "Activity" at bounding box center [227, 121] width 27 height 34
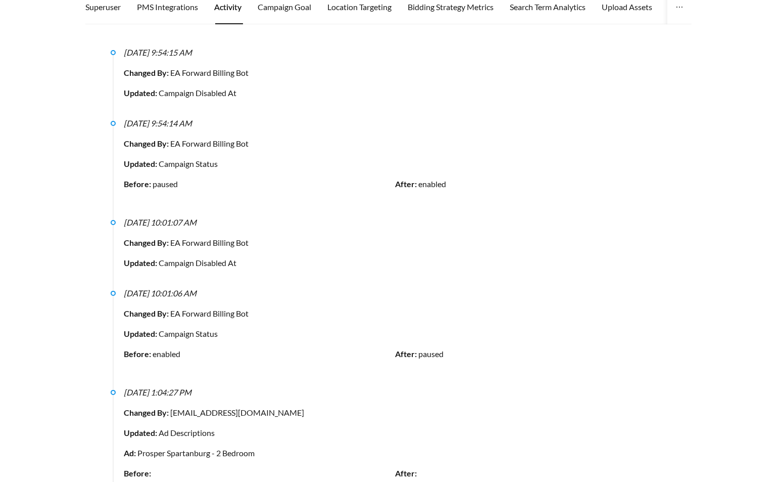
scroll to position [30, 0]
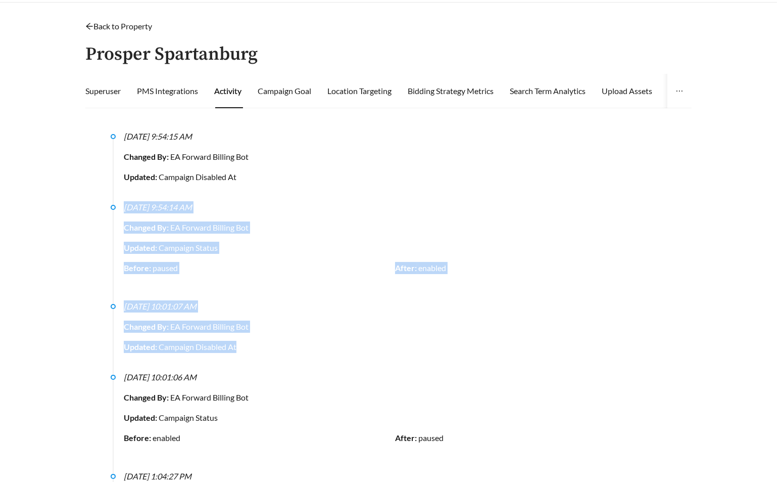
drag, startPoint x: 250, startPoint y: 347, endPoint x: 121, endPoint y: 209, distance: 188.5
copy ul "9/15/2025, 9:54:14 AM Changed By: EA Forward Billing Bot Updated: Campaign Stat…"
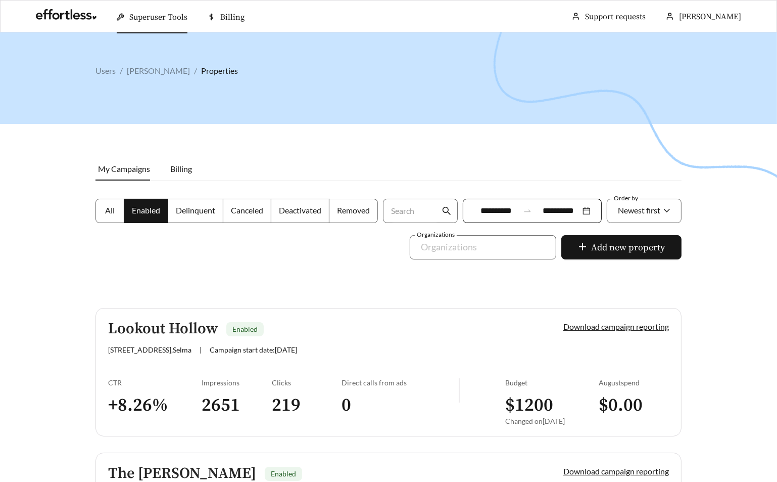
click at [196, 371] on link "Lookout Hollow Enabled 16505 Lookout Holw Cir , Selma | Campaign start date: 20…" at bounding box center [389, 372] width 586 height 128
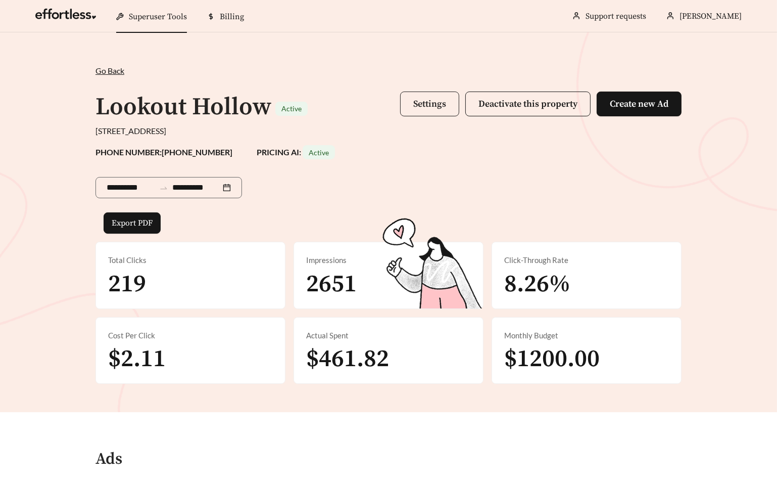
click at [432, 102] on span "Settings" at bounding box center [430, 104] width 33 height 12
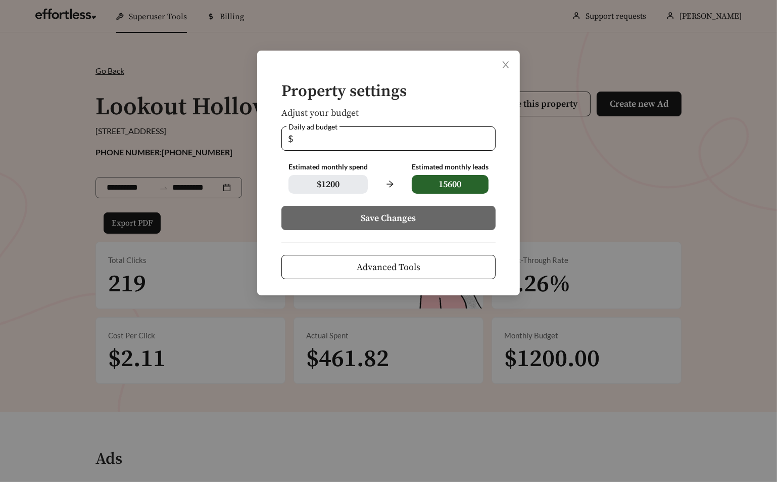
click at [413, 268] on span "Advanced Tools" at bounding box center [389, 267] width 64 height 14
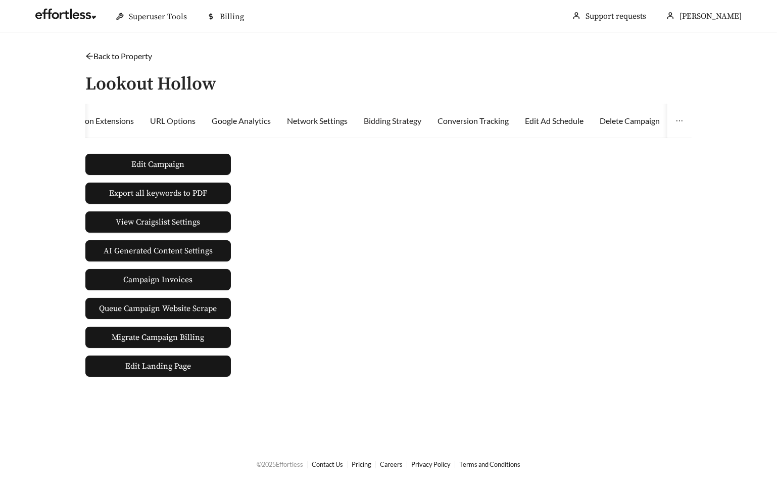
click at [380, 128] on div "Bidding Strategy" at bounding box center [393, 121] width 58 height 34
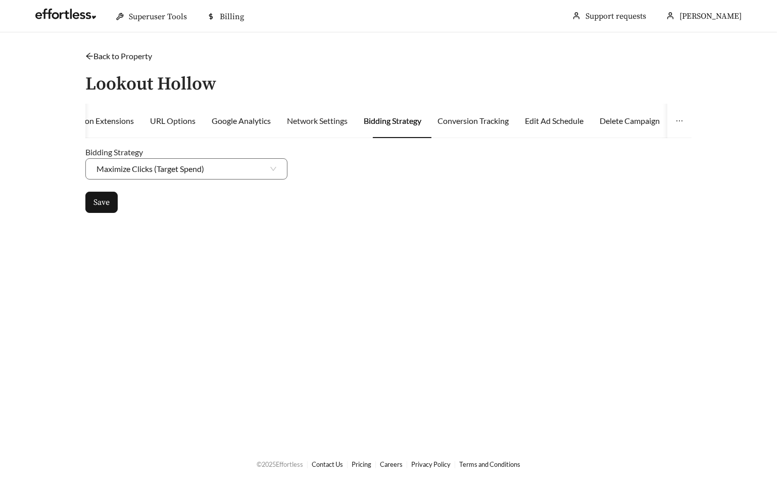
click at [330, 113] on div "Network Settings" at bounding box center [317, 121] width 61 height 34
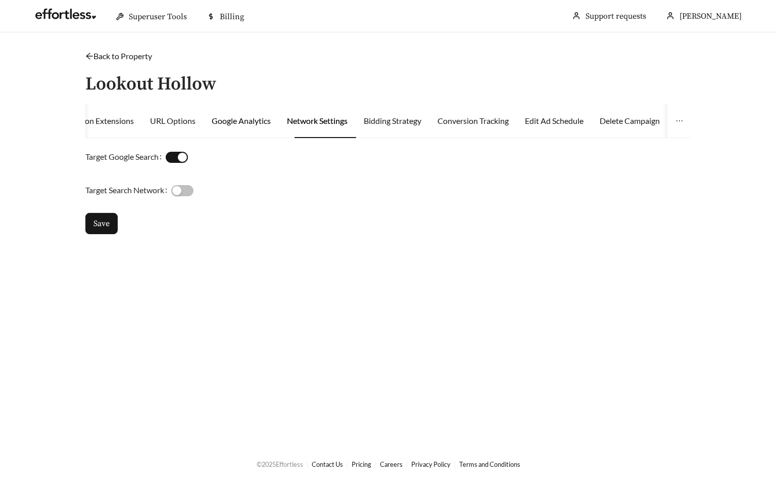
click at [246, 121] on div "Google Analytics" at bounding box center [241, 121] width 59 height 12
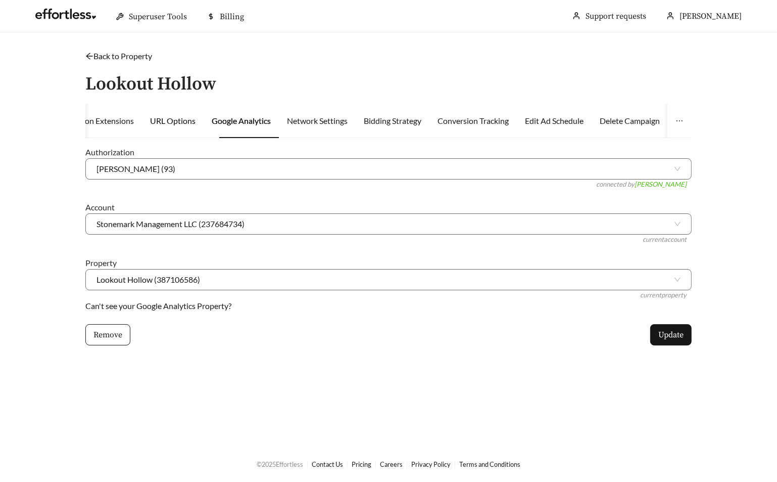
click at [170, 121] on div "URL Options" at bounding box center [172, 121] width 45 height 12
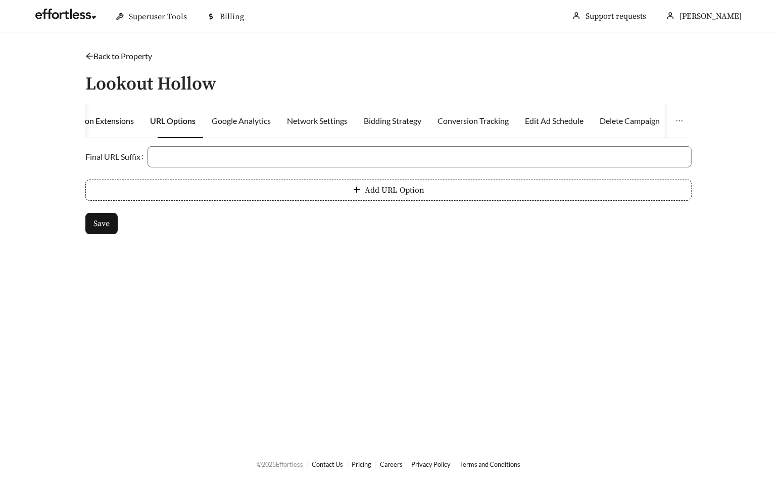
click at [119, 119] on div "Promotion Extensions" at bounding box center [95, 121] width 78 height 12
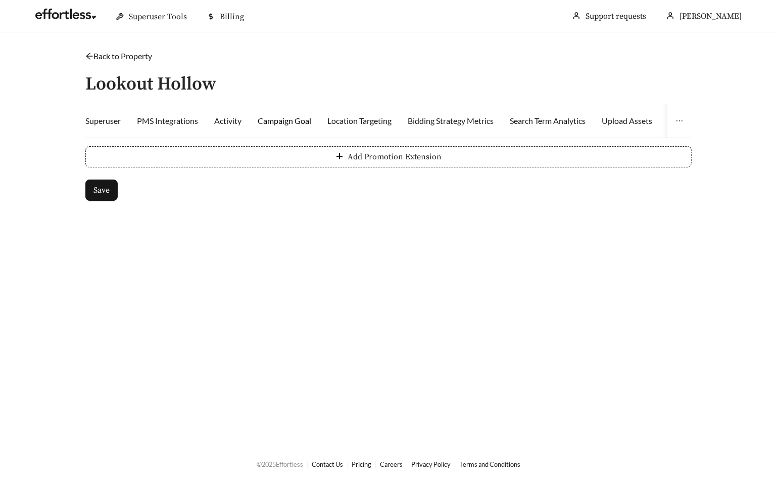
click at [305, 115] on div "Campaign Goal" at bounding box center [285, 121] width 54 height 12
